Goal: Contribute content: Contribute content

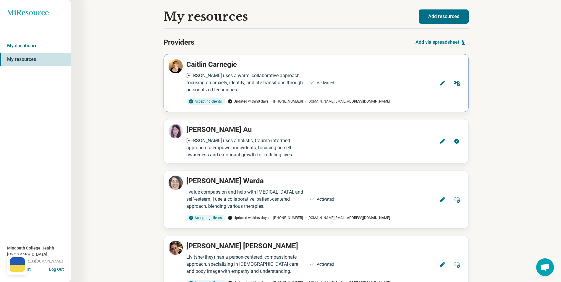
click at [442, 82] on icon at bounding box center [443, 83] width 6 height 6
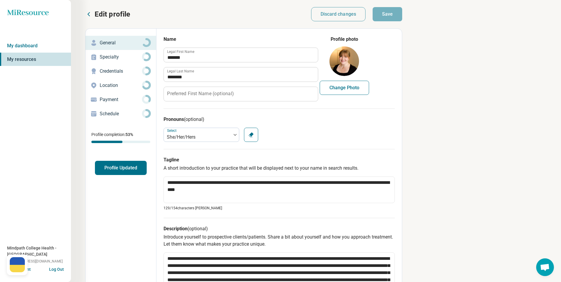
click at [121, 57] on p "Specialty" at bounding box center [121, 57] width 42 height 7
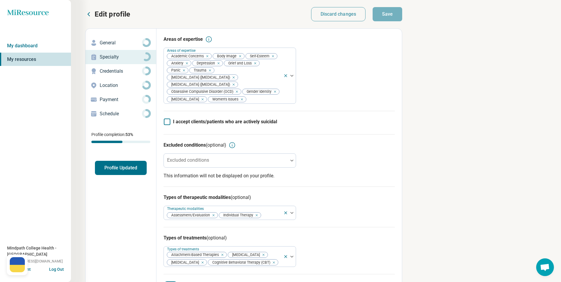
click at [106, 70] on p "Credentials" at bounding box center [121, 71] width 42 height 7
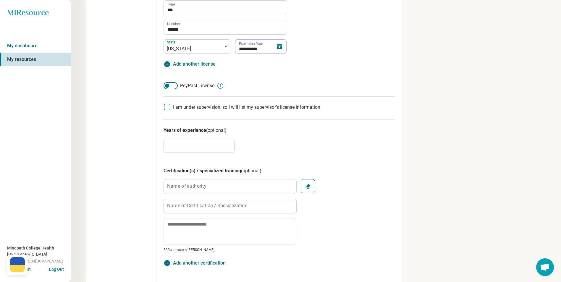
scroll to position [50, 0]
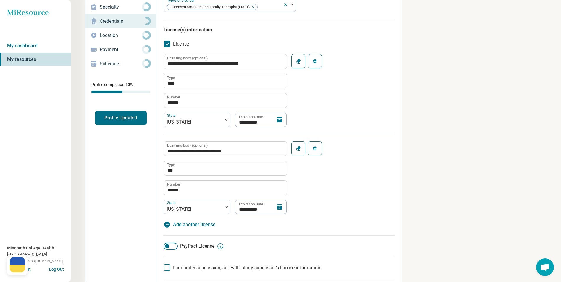
click at [108, 38] on p "Location" at bounding box center [121, 35] width 42 height 7
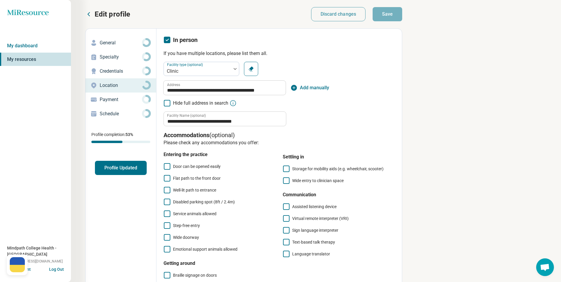
click at [115, 99] on p "Payment" at bounding box center [121, 99] width 42 height 7
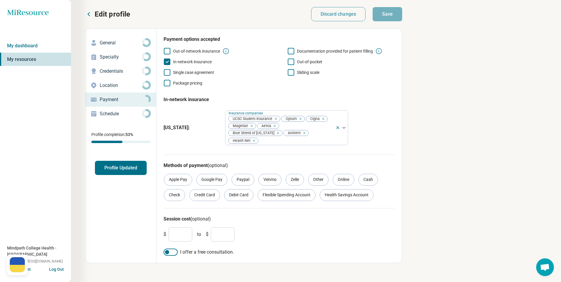
click at [117, 113] on p "Schedule" at bounding box center [121, 113] width 42 height 7
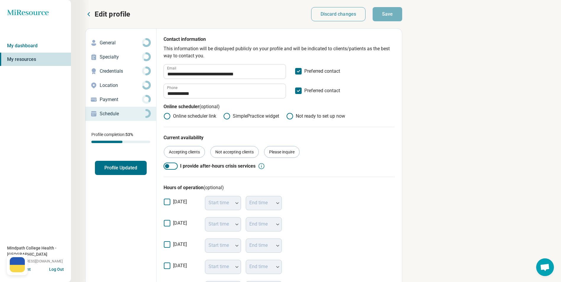
click at [111, 41] on p "General" at bounding box center [121, 42] width 42 height 7
type textarea "*"
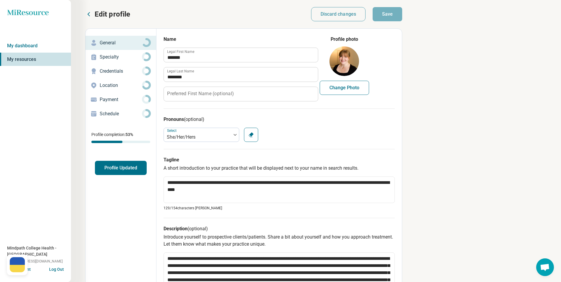
click at [21, 62] on link "My resources" at bounding box center [35, 60] width 71 height 14
